Goal: Task Accomplishment & Management: Use online tool/utility

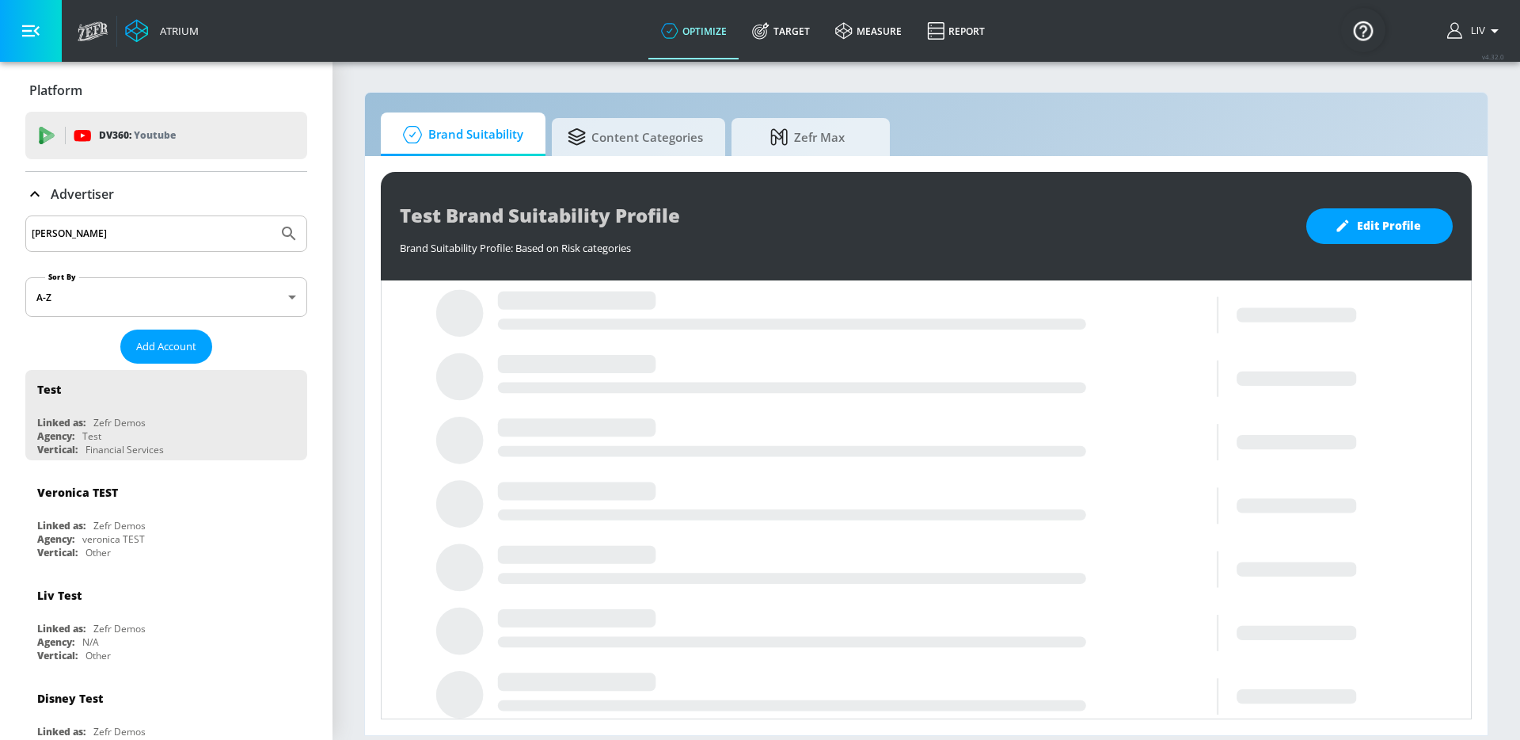
type input "[PERSON_NAME]"
click at [272, 216] on button "Submit Search" at bounding box center [289, 233] width 35 height 35
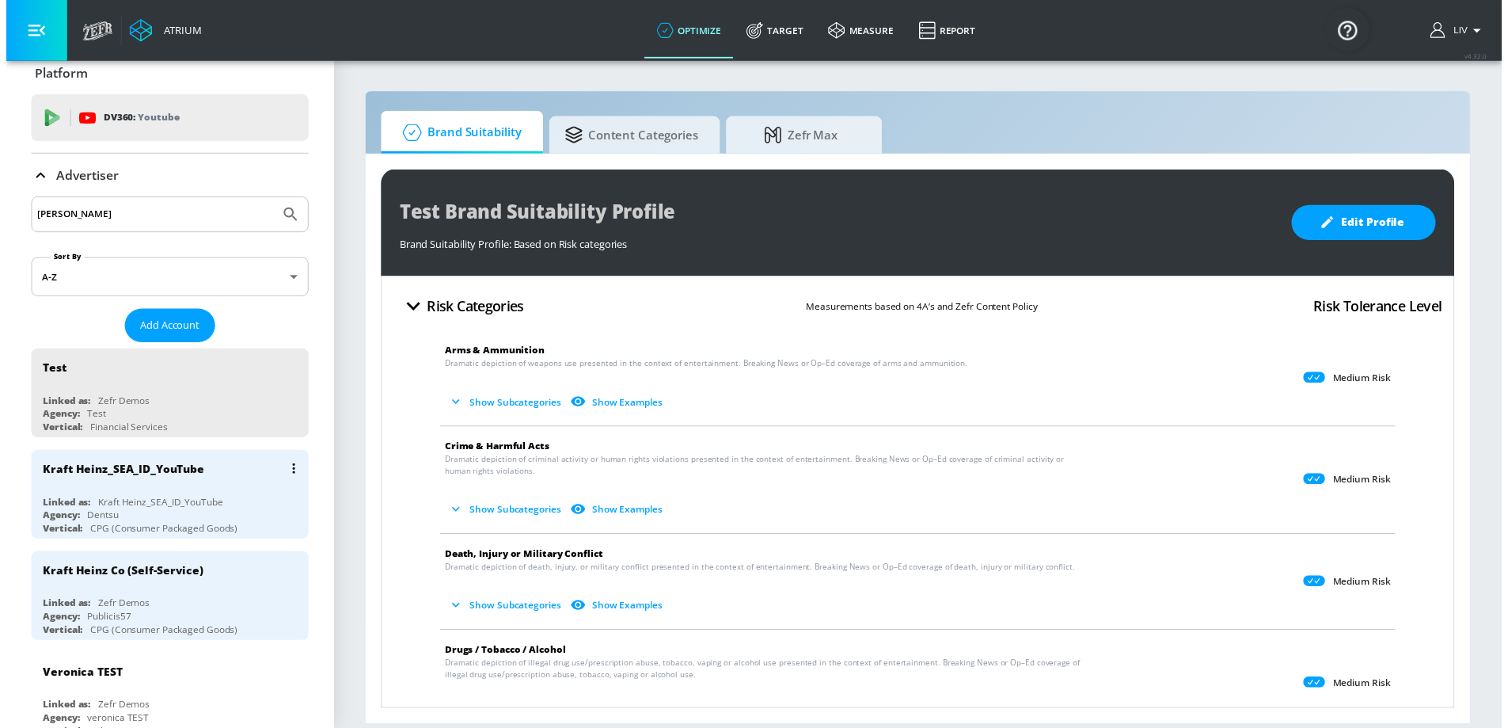
scroll to position [17, 0]
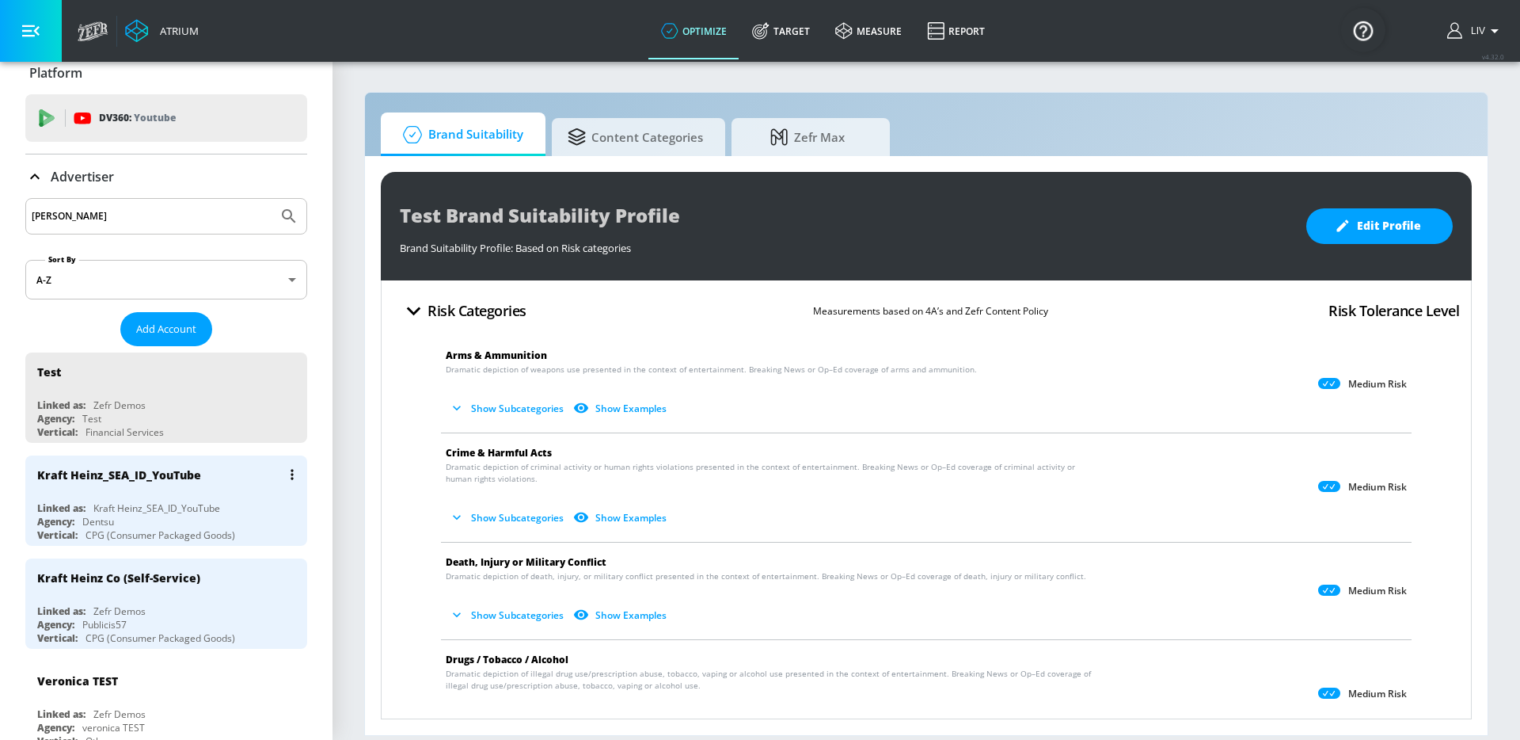
click at [214, 461] on div "Kraft Heinz_SEA_ID_YouTube" at bounding box center [170, 474] width 266 height 38
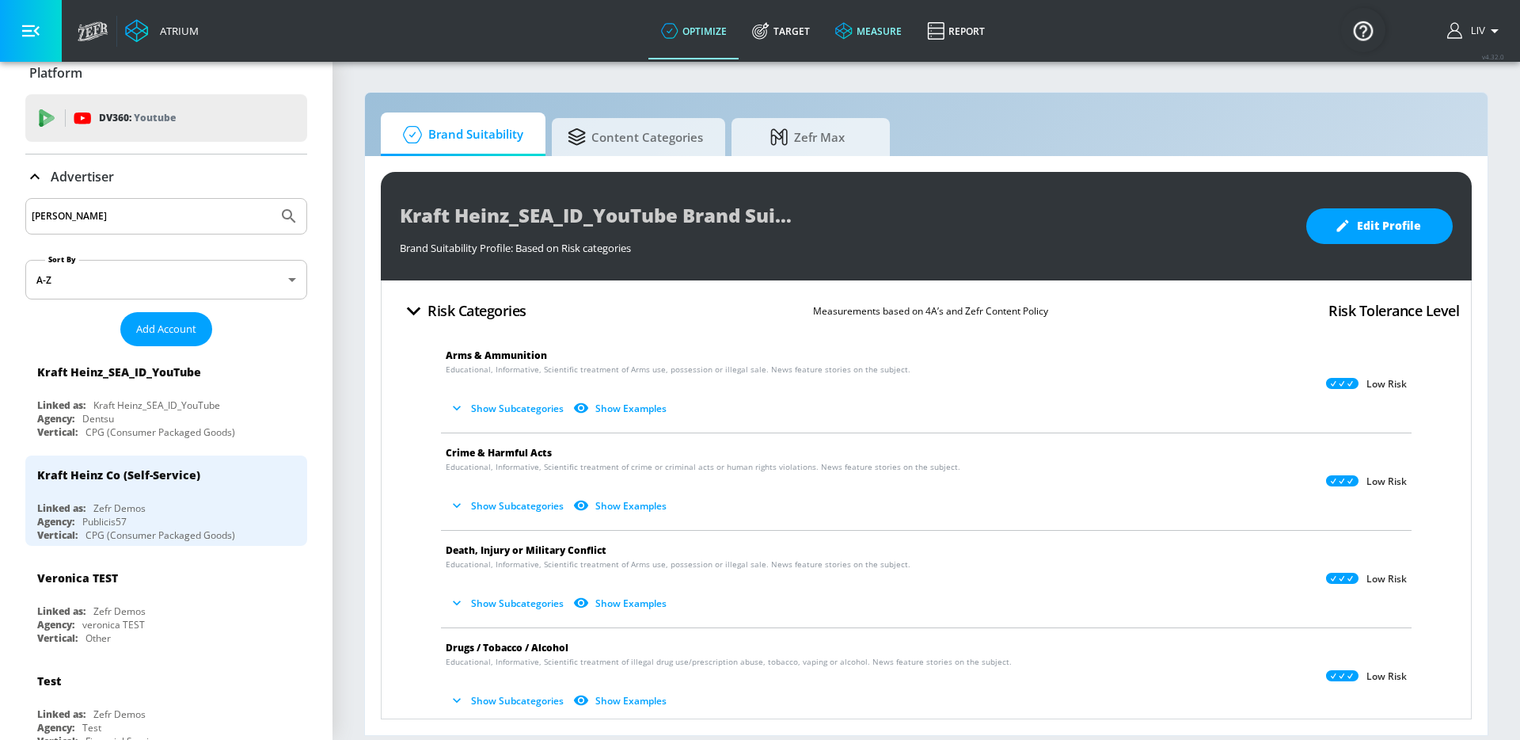
click at [778, 21] on link "Target" at bounding box center [781, 30] width 83 height 57
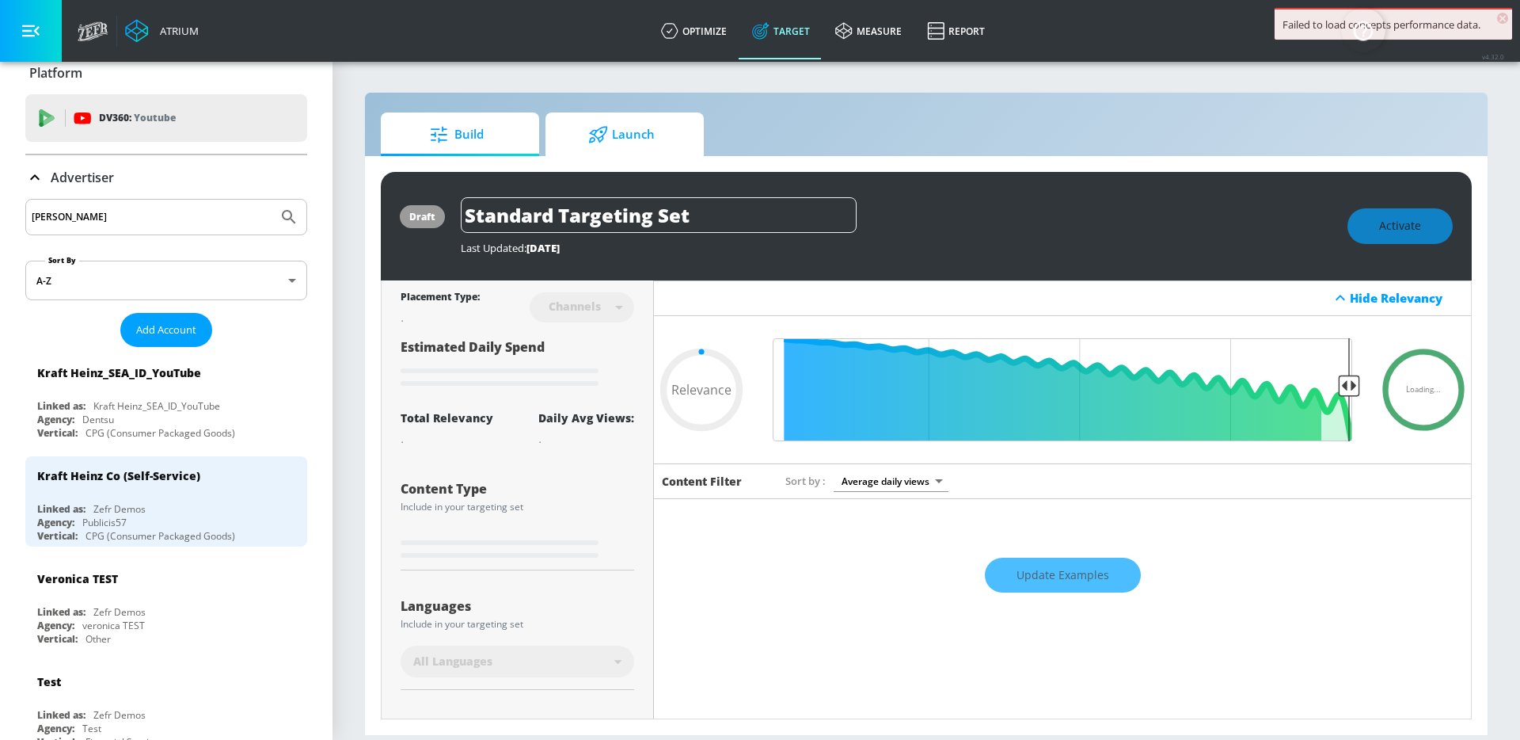
type input "0.05"
click at [595, 127] on icon at bounding box center [598, 134] width 20 height 17
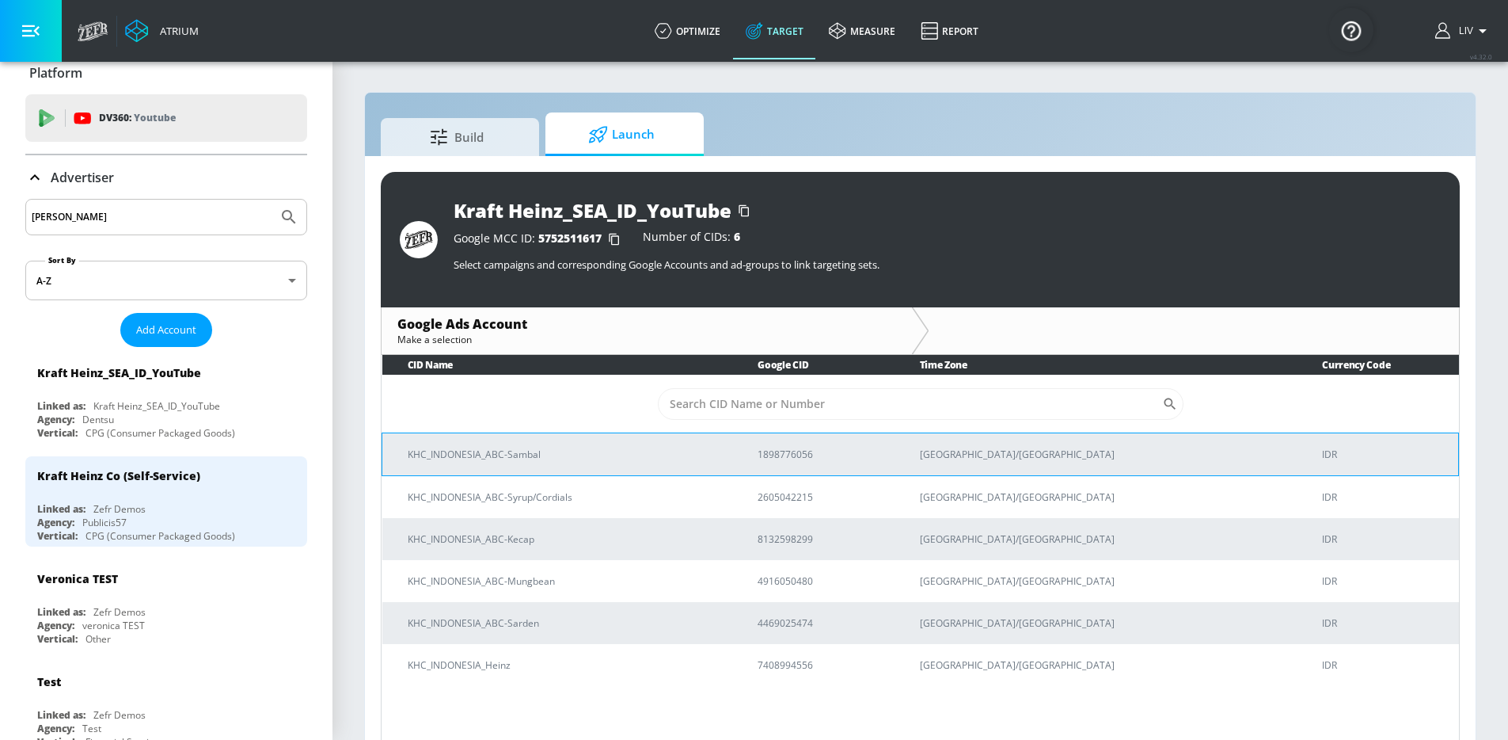
click at [720, 447] on p "KHC_INDONESIA_ABC-Sambal" at bounding box center [564, 454] width 312 height 17
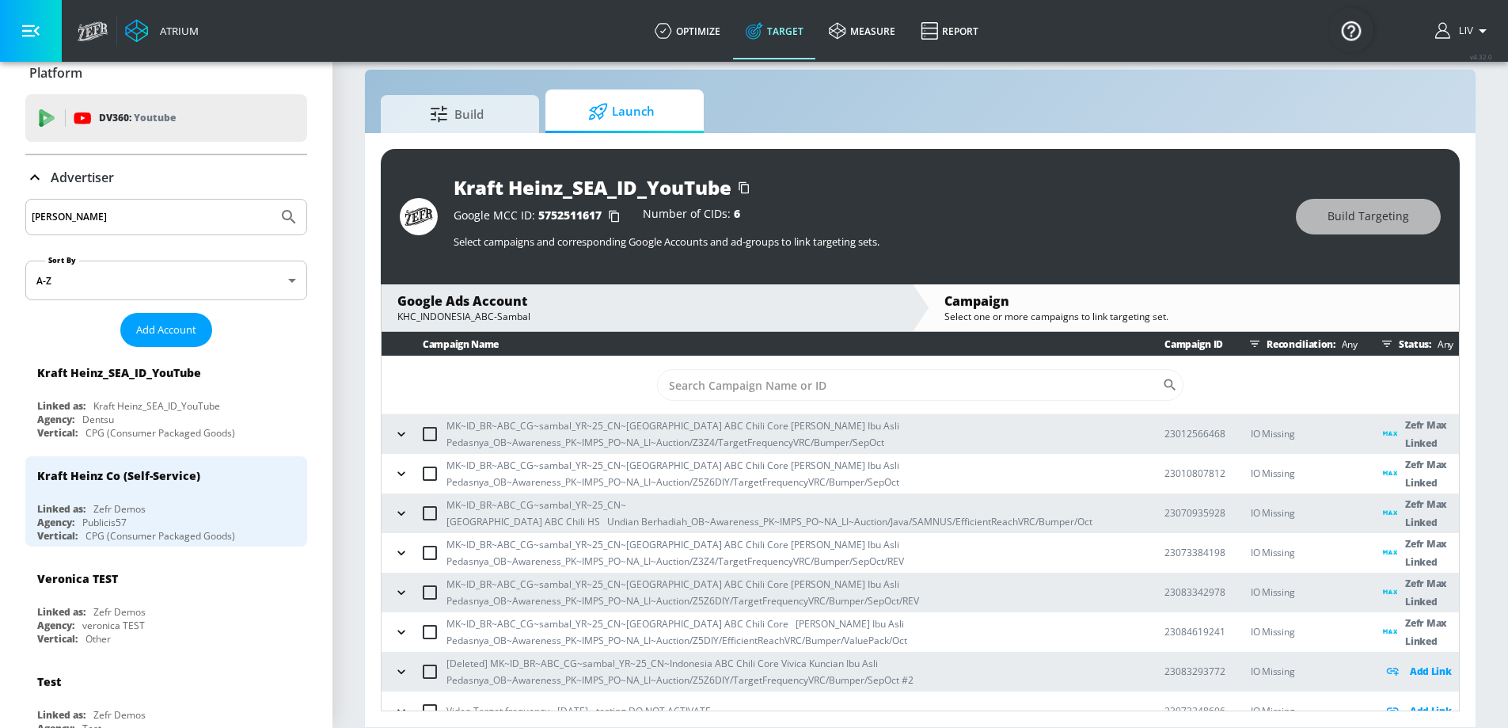
click at [620, 310] on div "KHC_INDONESIA_ABC-Sambal" at bounding box center [646, 316] width 499 height 13
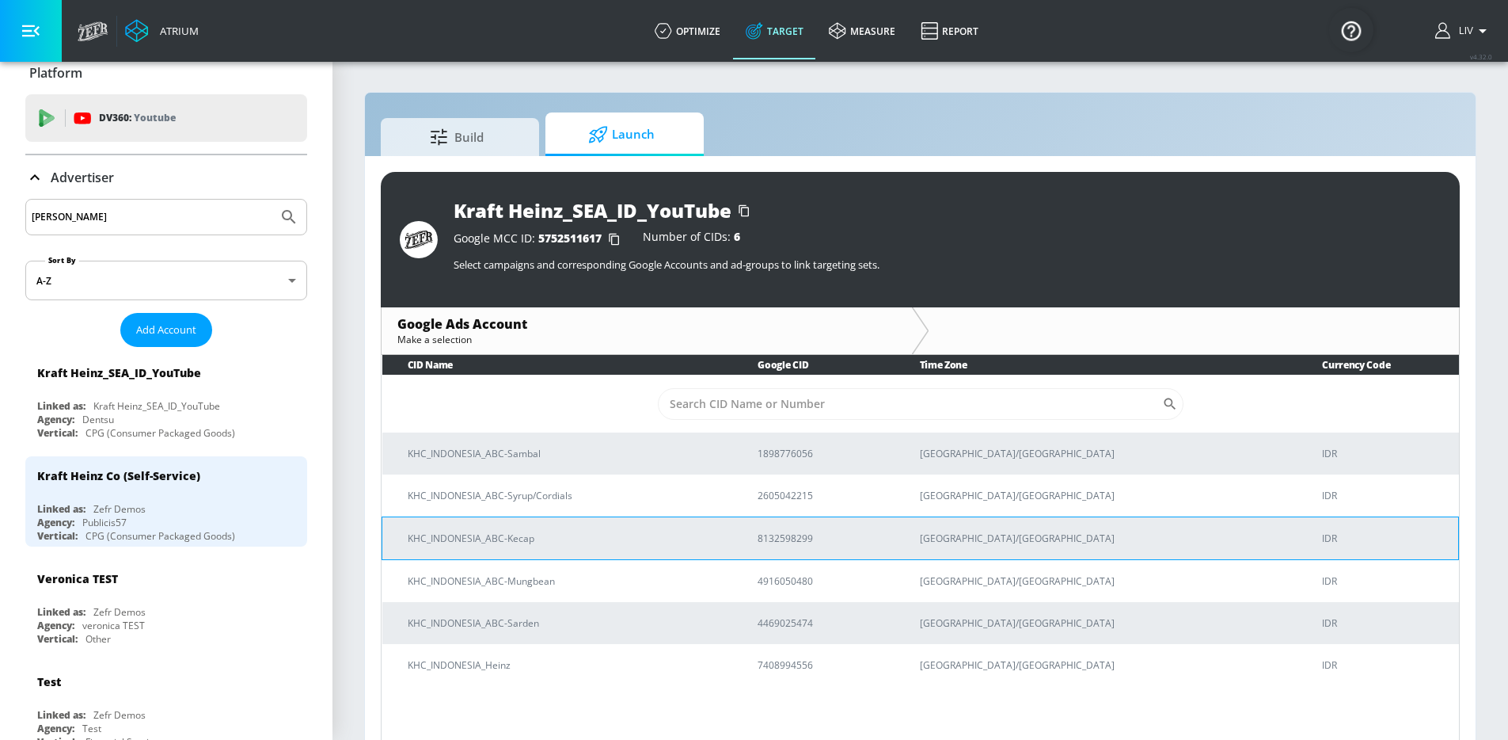
click at [631, 547] on td "KHC_INDONESIA_ABC-Kecap" at bounding box center [557, 537] width 351 height 43
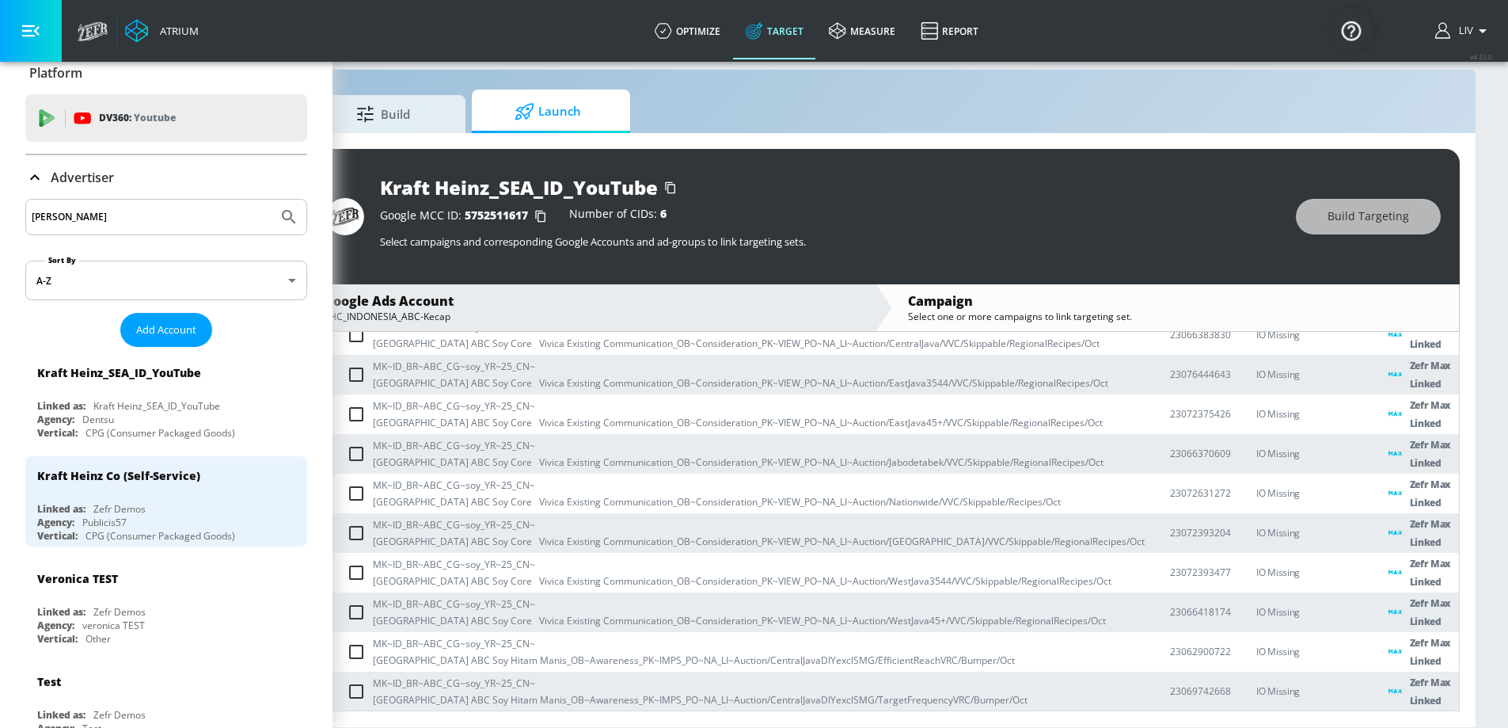
scroll to position [325, 0]
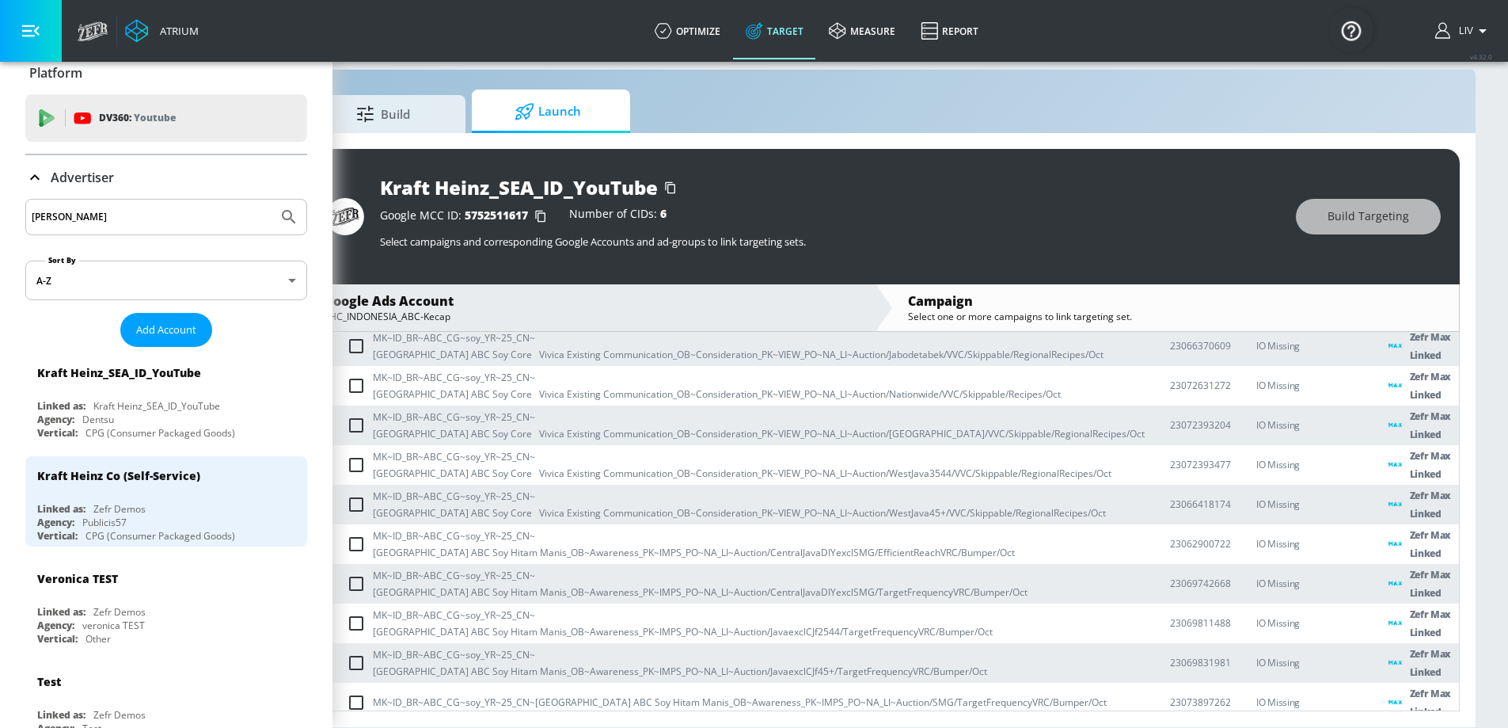
click at [152, 202] on div "[PERSON_NAME]" at bounding box center [166, 217] width 282 height 36
click at [152, 204] on div "[PERSON_NAME]" at bounding box center [166, 217] width 282 height 36
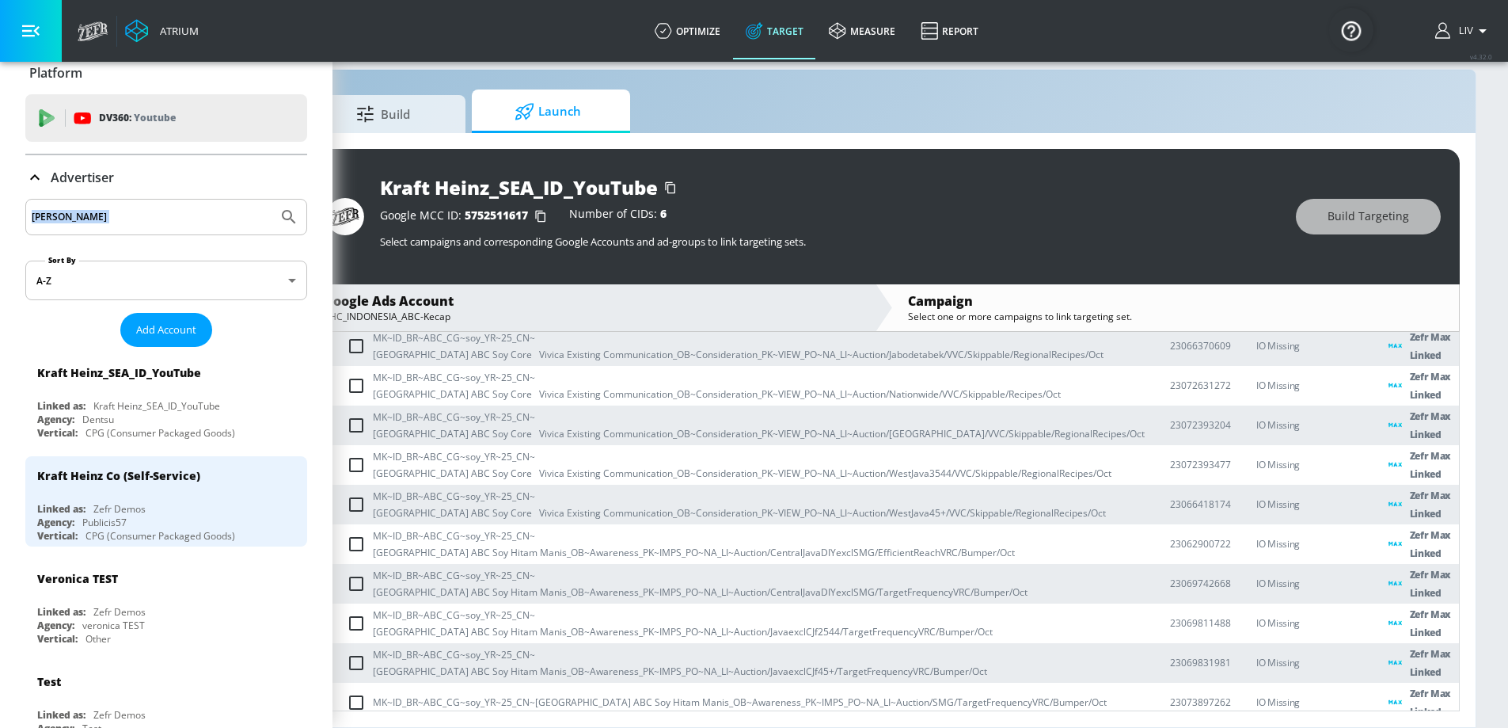
click at [152, 204] on div "[PERSON_NAME]" at bounding box center [166, 217] width 282 height 36
click at [153, 225] on input "[PERSON_NAME]" at bounding box center [152, 217] width 240 height 21
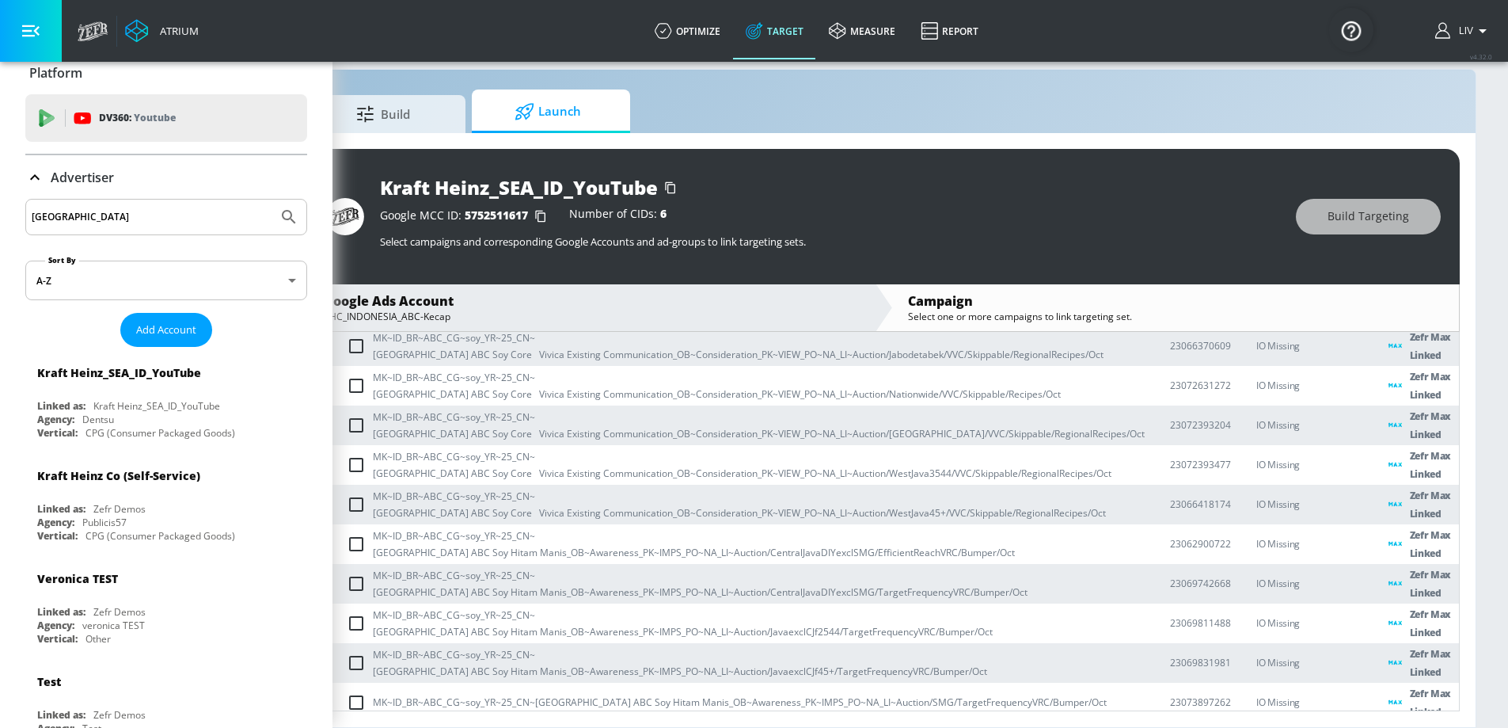
click at [272, 200] on button "Submit Search" at bounding box center [289, 217] width 35 height 35
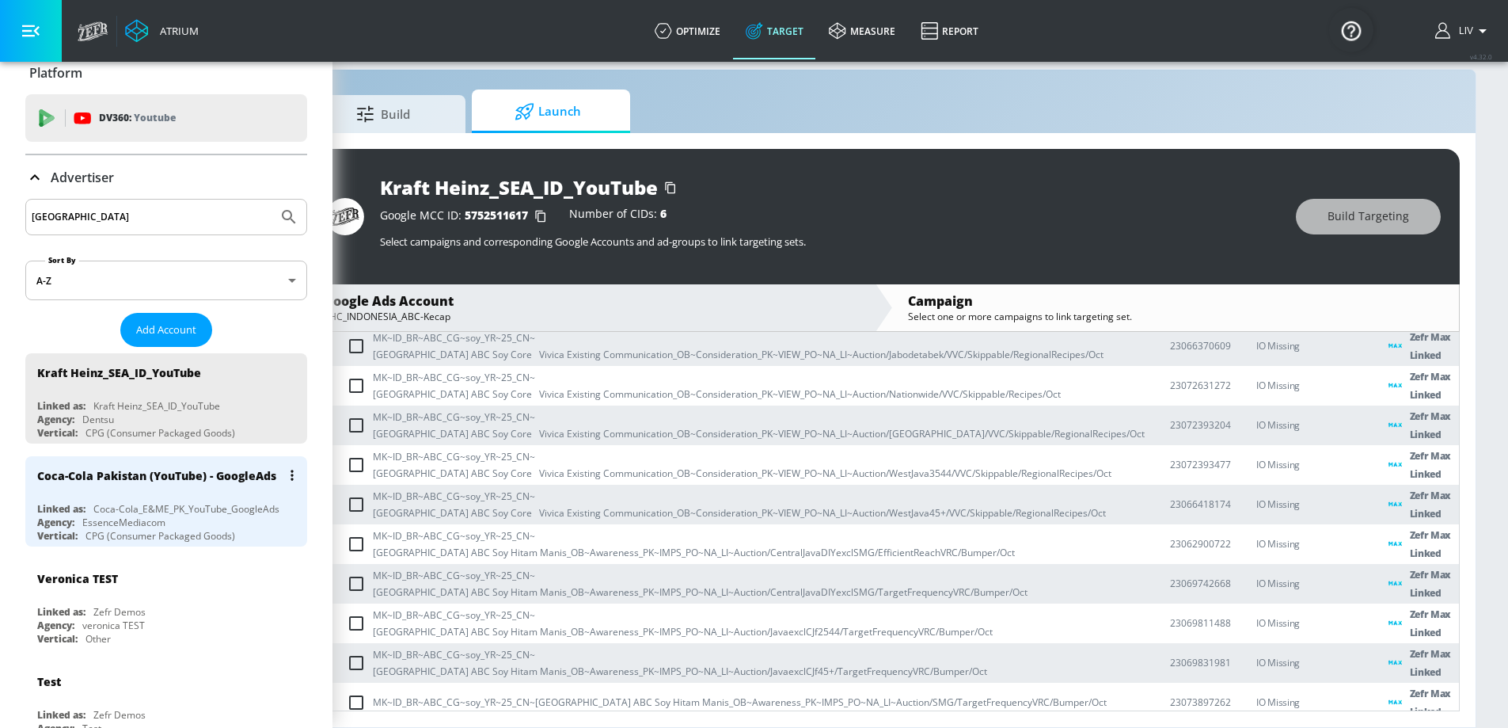
click at [200, 468] on div "Coca-Cola Pakistan (YouTube) - GoogleAds" at bounding box center [156, 475] width 239 height 15
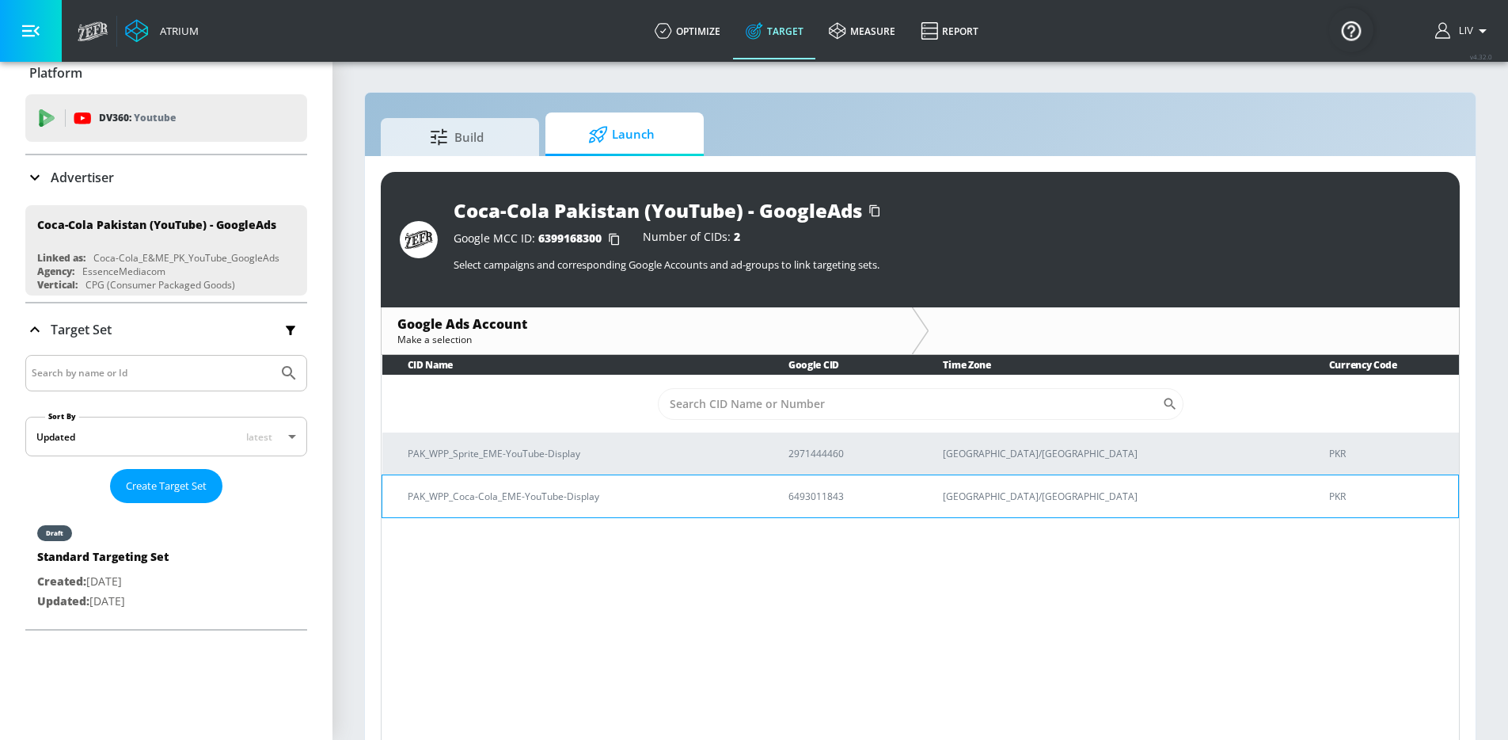
click at [622, 501] on p "PAK_WPP_Coca-Cola_EME-YouTube-Display" at bounding box center [579, 496] width 343 height 17
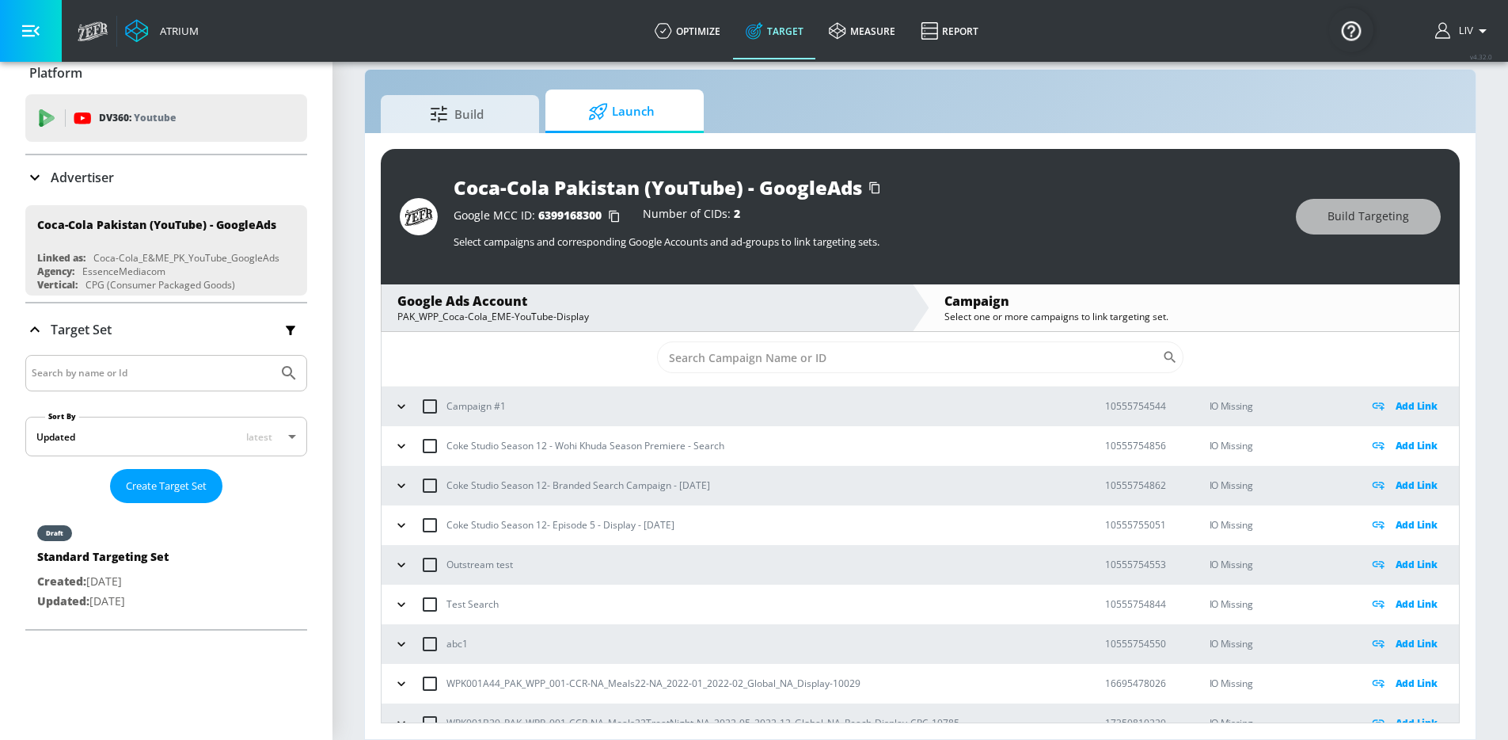
scroll to position [12, 0]
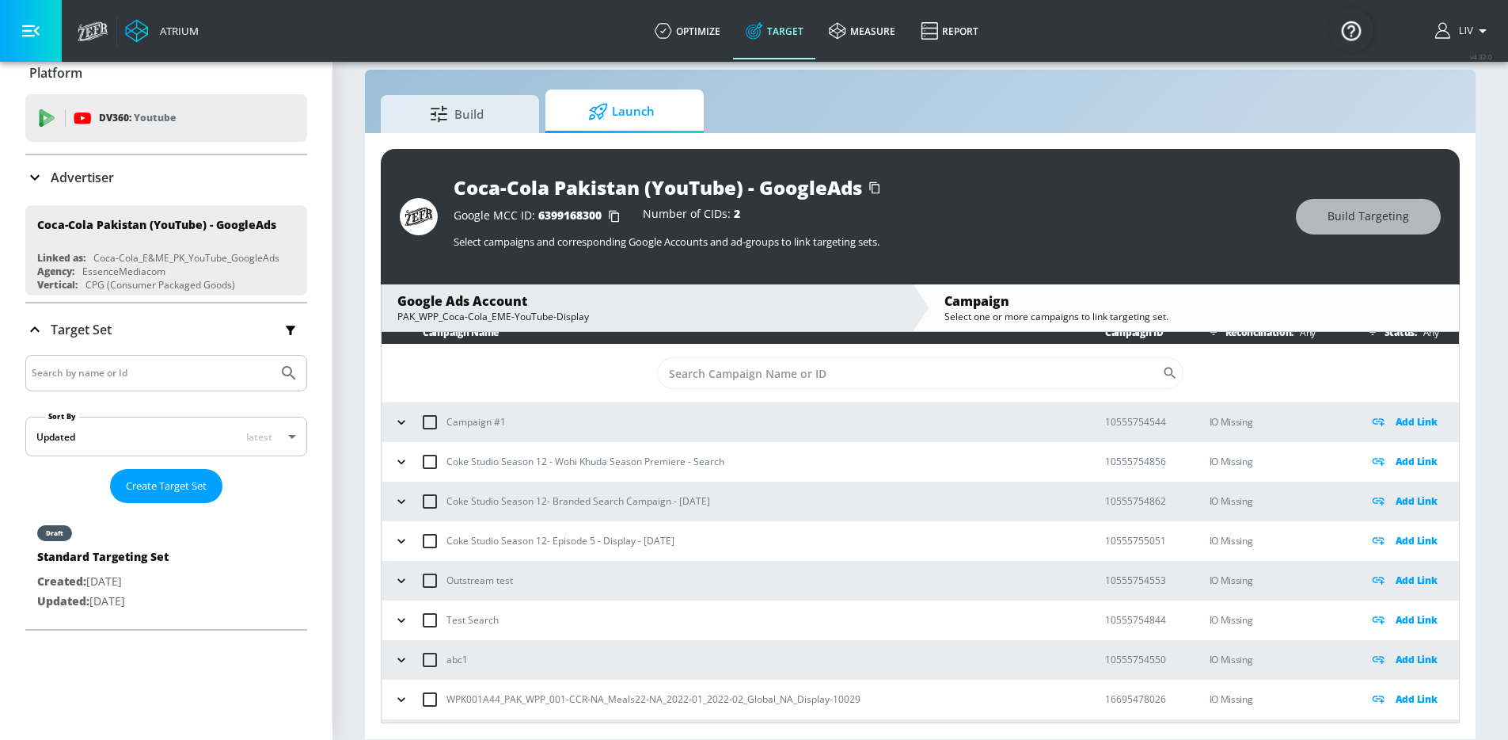
click at [119, 168] on div "Advertiser" at bounding box center [166, 177] width 282 height 19
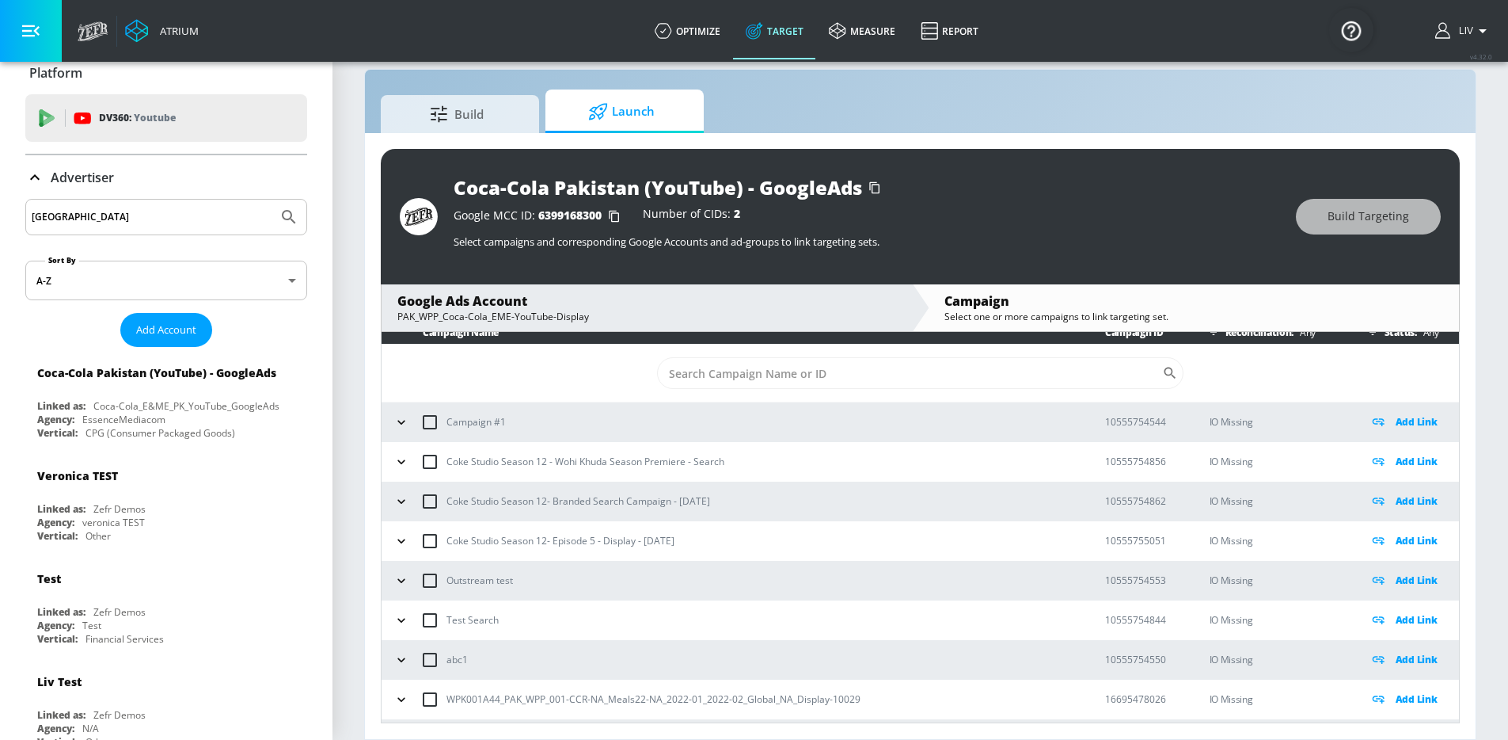
click at [124, 211] on input "[GEOGRAPHIC_DATA]" at bounding box center [152, 217] width 240 height 21
type input "general [PERSON_NAME]"
click at [272, 200] on button "Submit Search" at bounding box center [289, 217] width 35 height 35
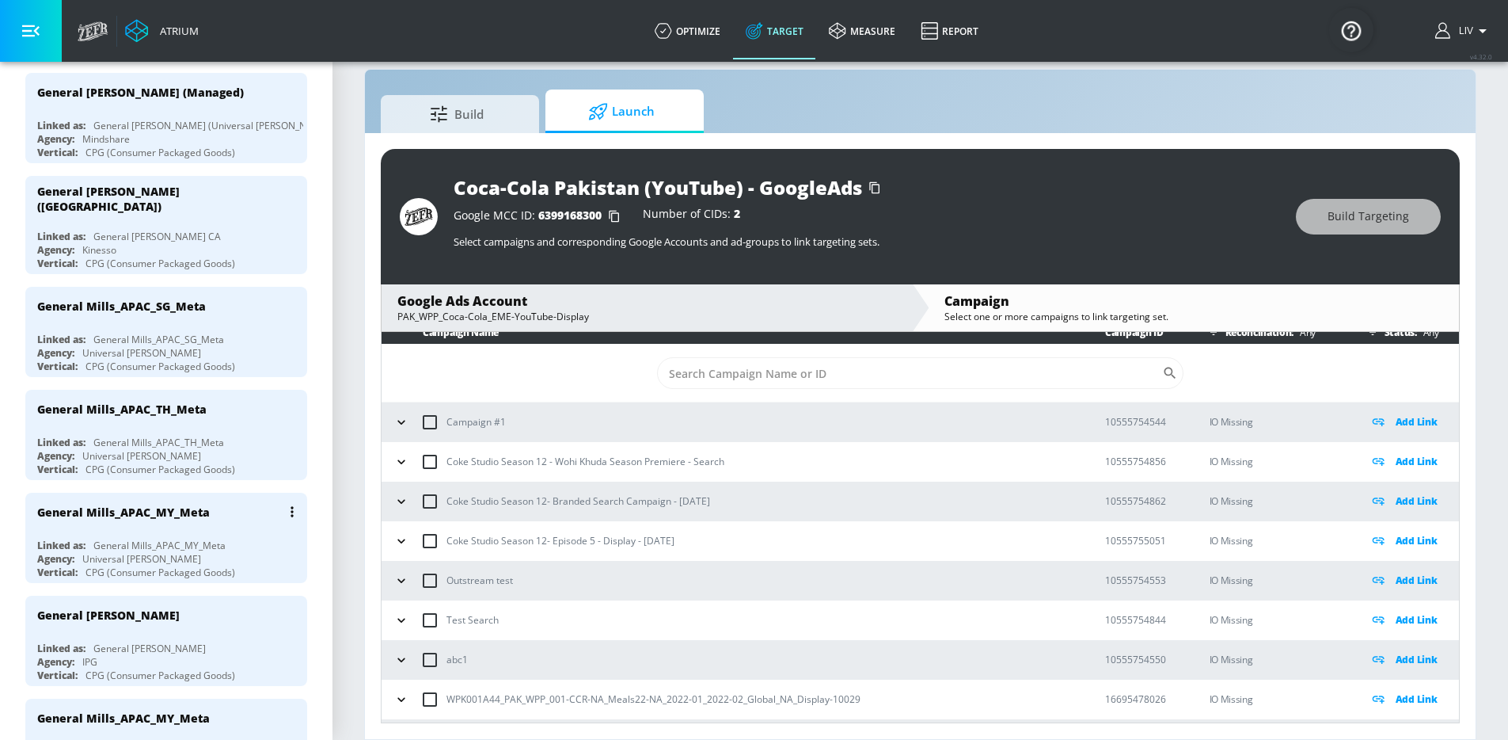
scroll to position [473, 0]
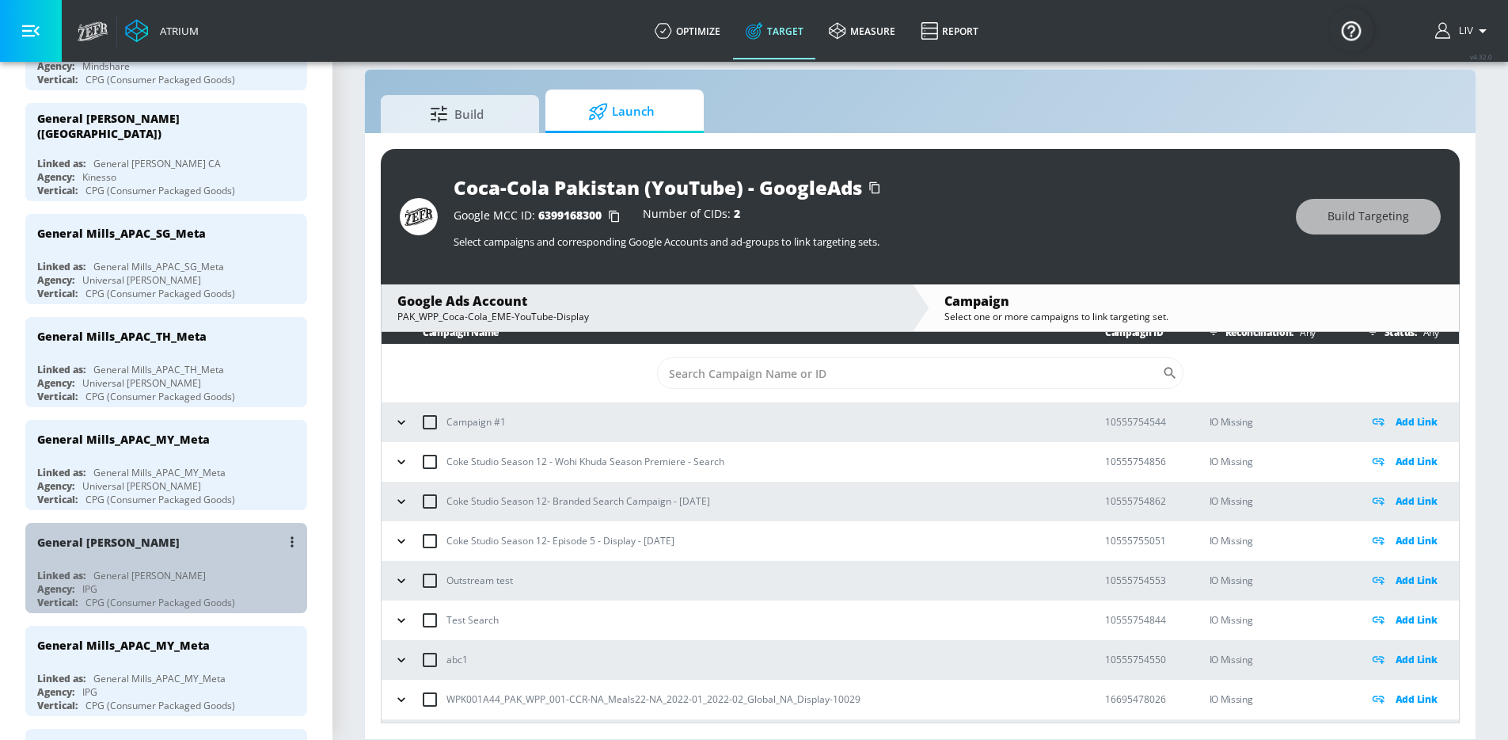
click at [203, 560] on div "General [PERSON_NAME]" at bounding box center [170, 542] width 266 height 38
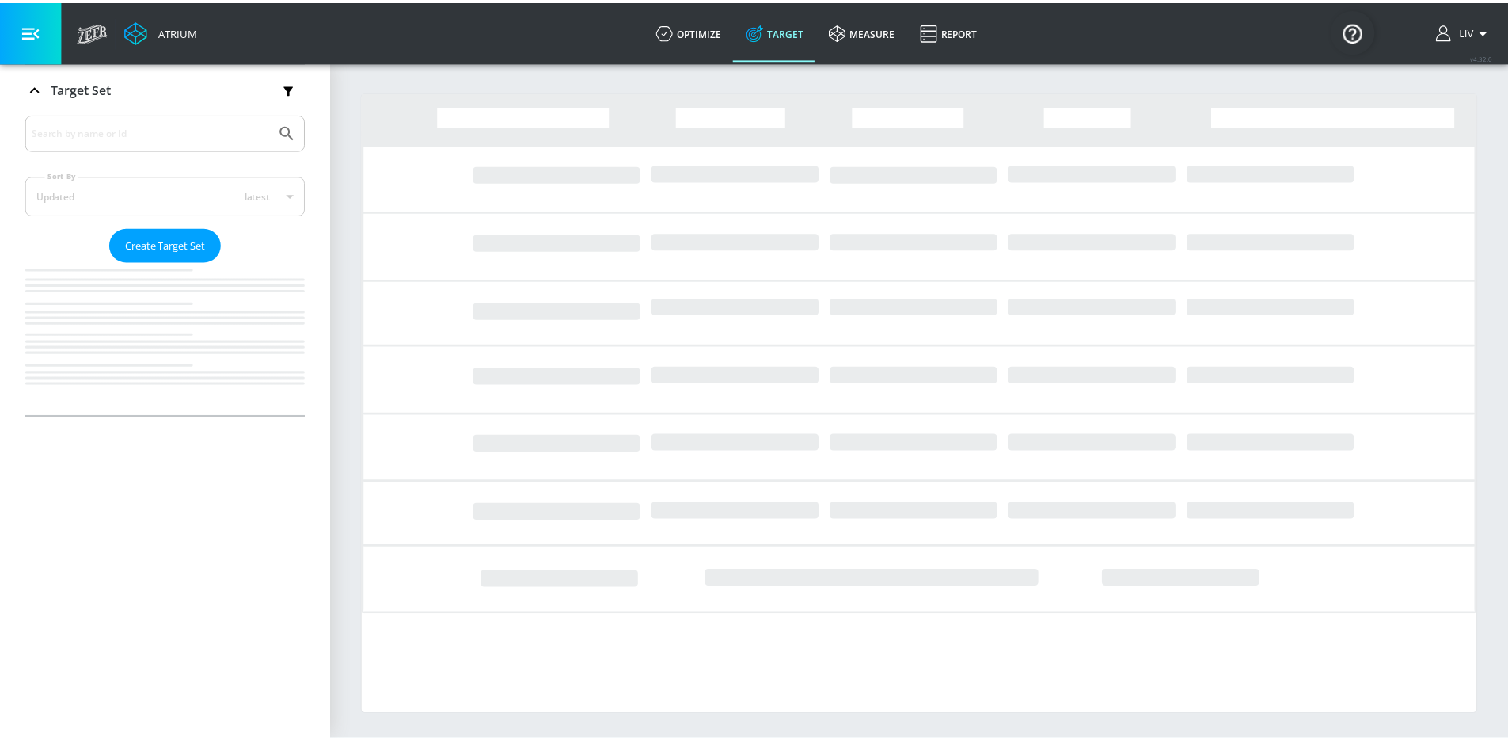
scroll to position [259, 0]
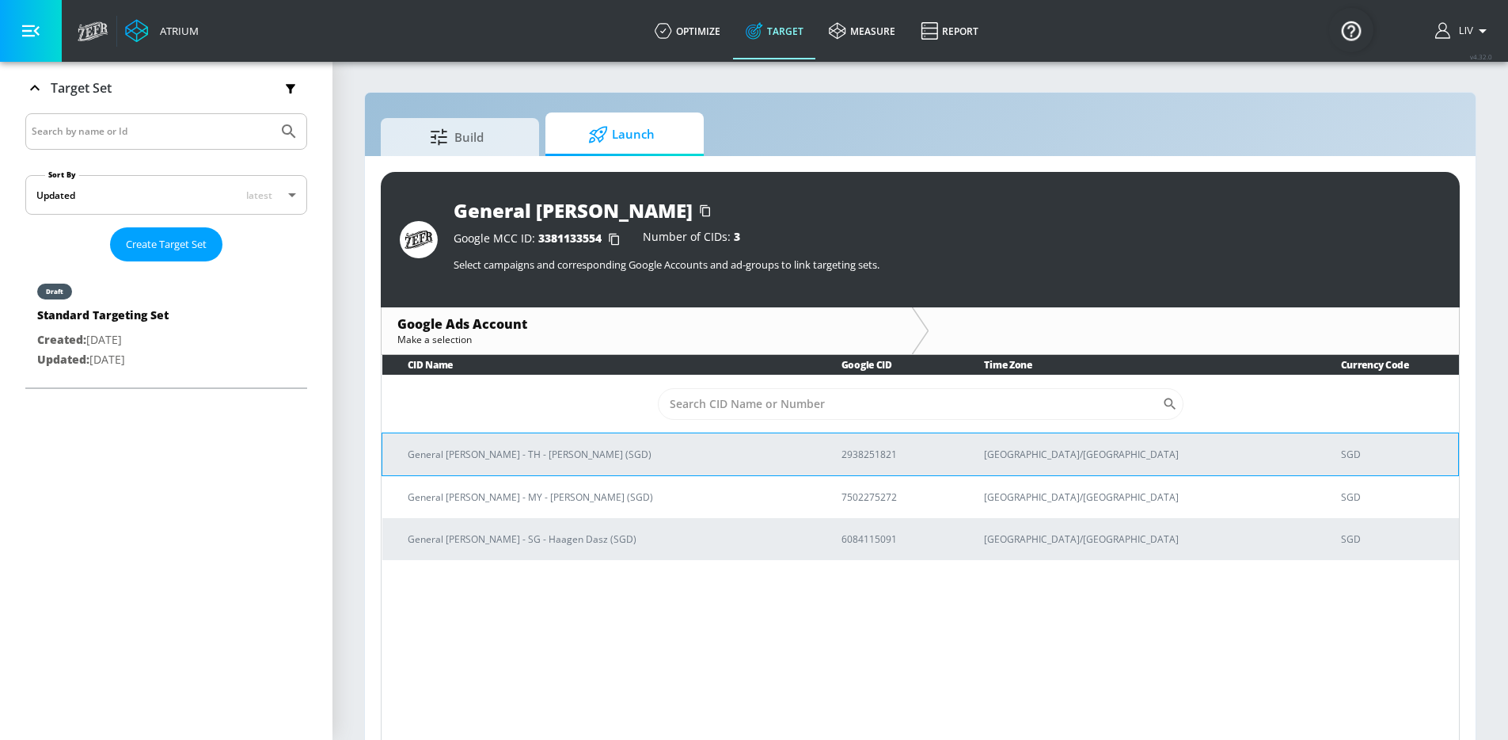
click at [626, 451] on p "General [PERSON_NAME] - TH - [PERSON_NAME] (SGD)" at bounding box center [606, 454] width 396 height 17
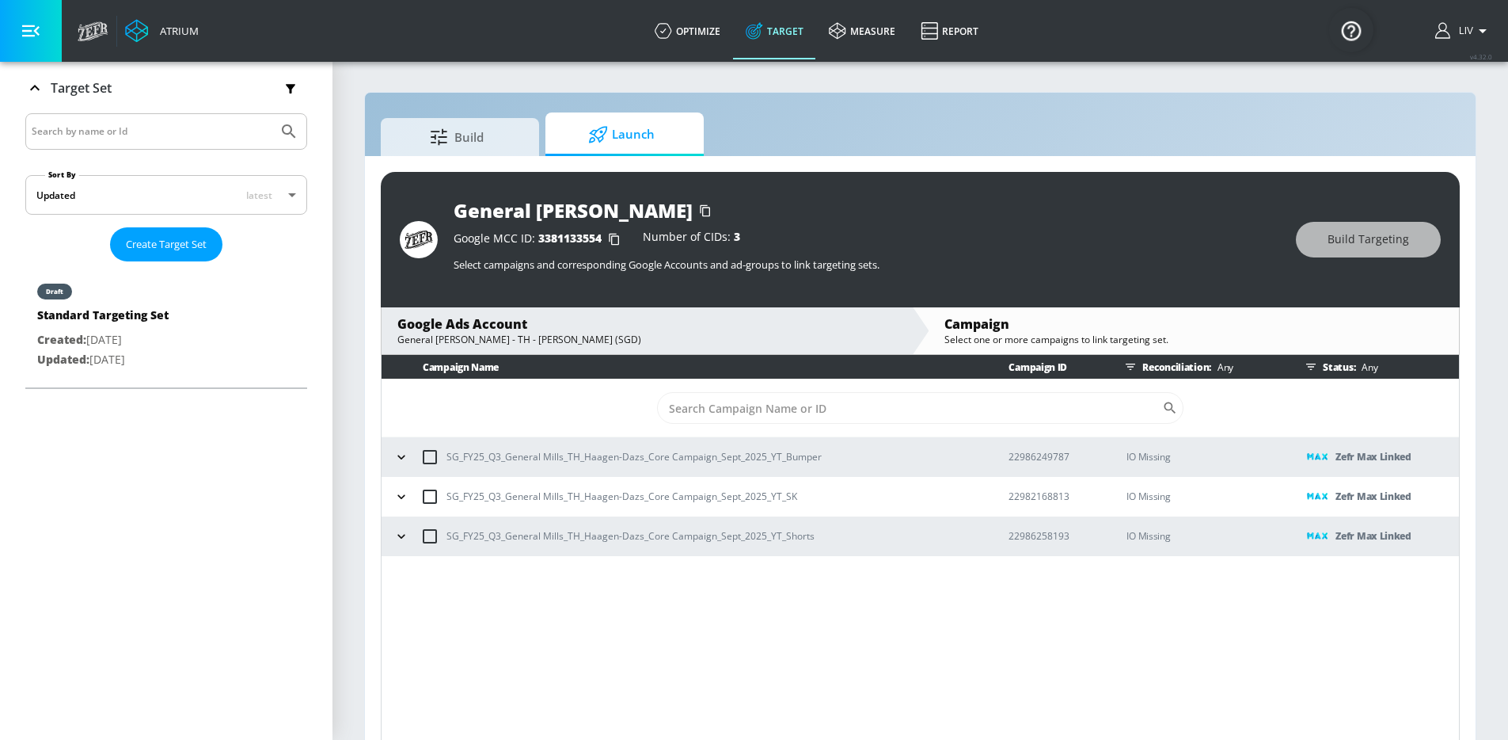
click at [634, 329] on div "Google Ads Account" at bounding box center [646, 323] width 499 height 17
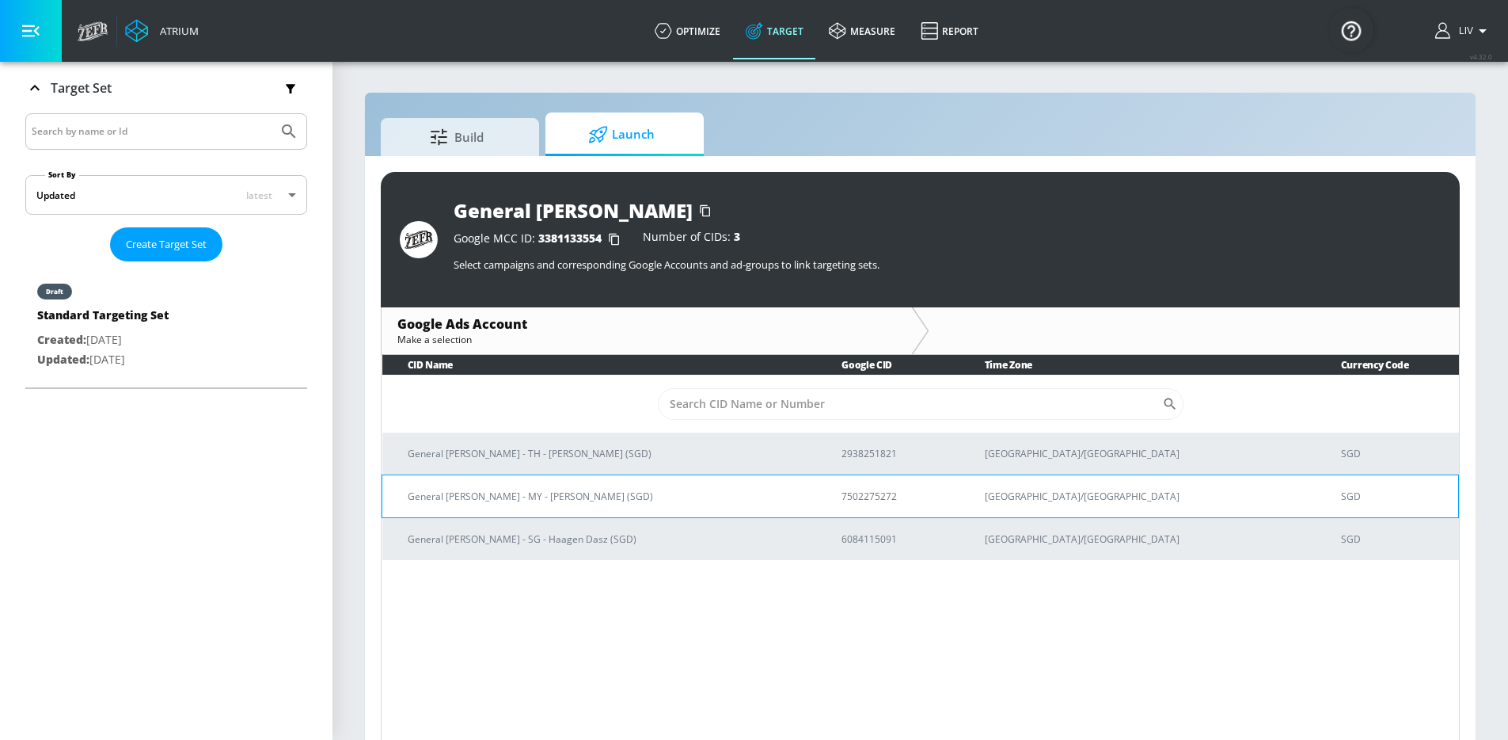
click at [618, 481] on td "General [PERSON_NAME] - MY - [PERSON_NAME] (SGD)" at bounding box center [599, 495] width 435 height 43
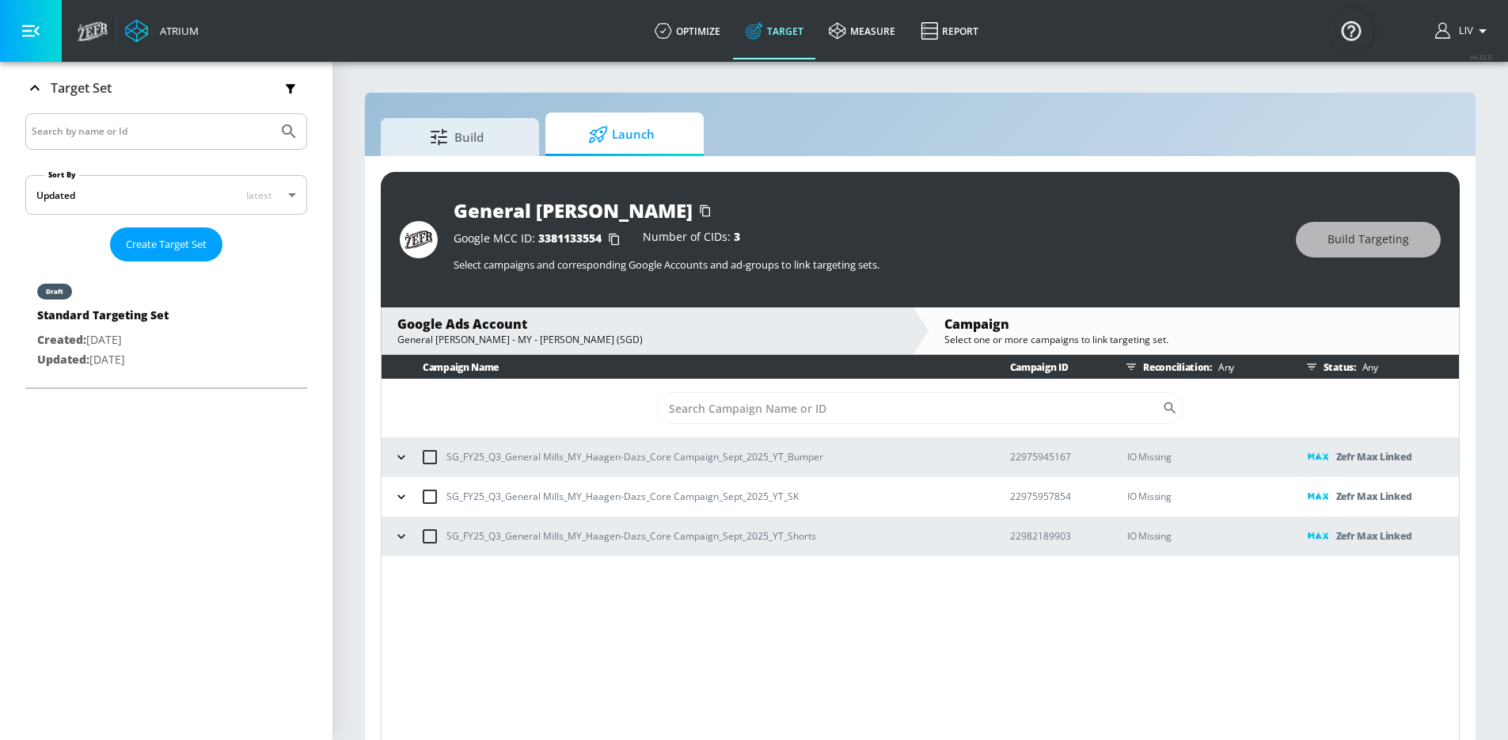
click at [653, 337] on div "General [PERSON_NAME] - MY - [PERSON_NAME] (SGD)" at bounding box center [646, 339] width 499 height 13
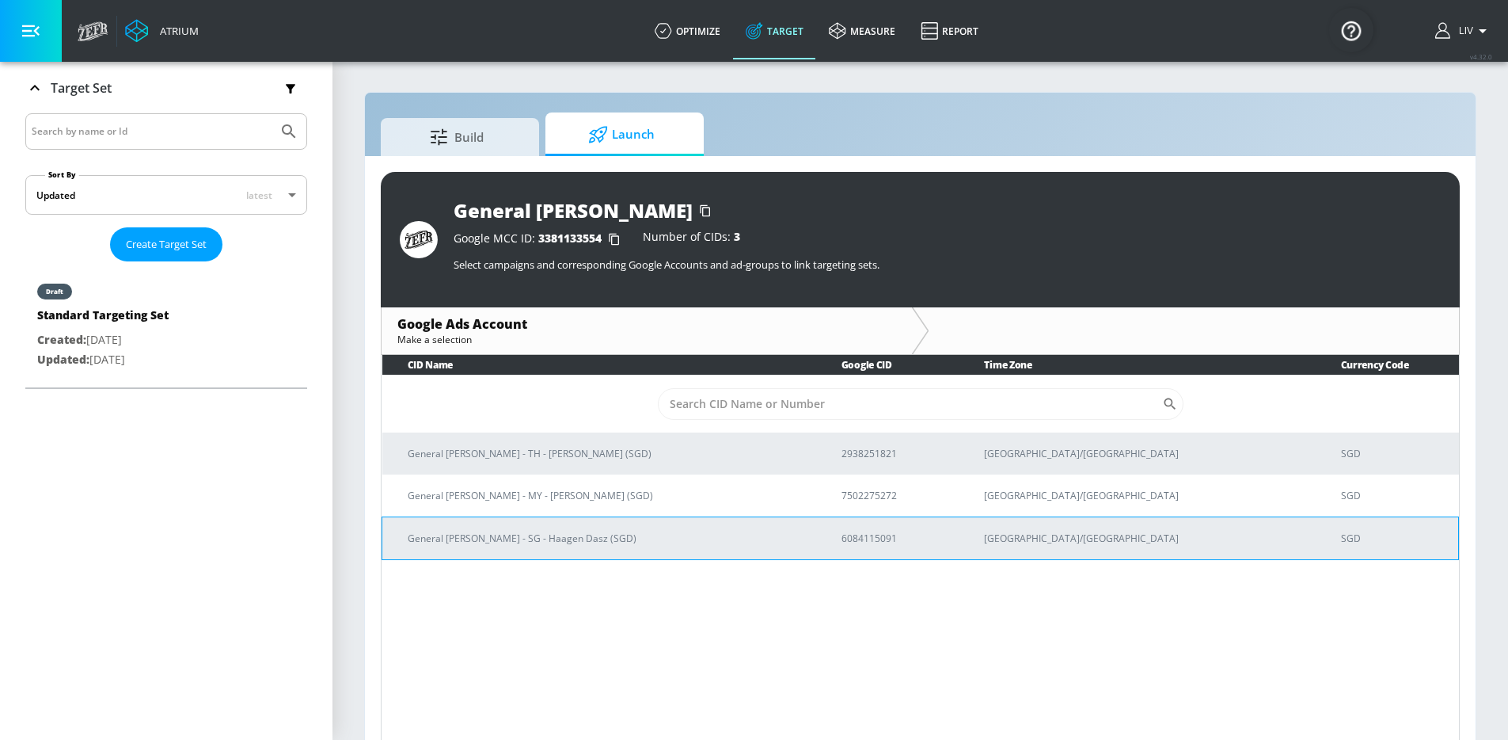
click at [599, 540] on p "General [PERSON_NAME] - SG - Haagen Dasz (SGD)" at bounding box center [606, 538] width 396 height 17
